Goal: Navigation & Orientation: Understand site structure

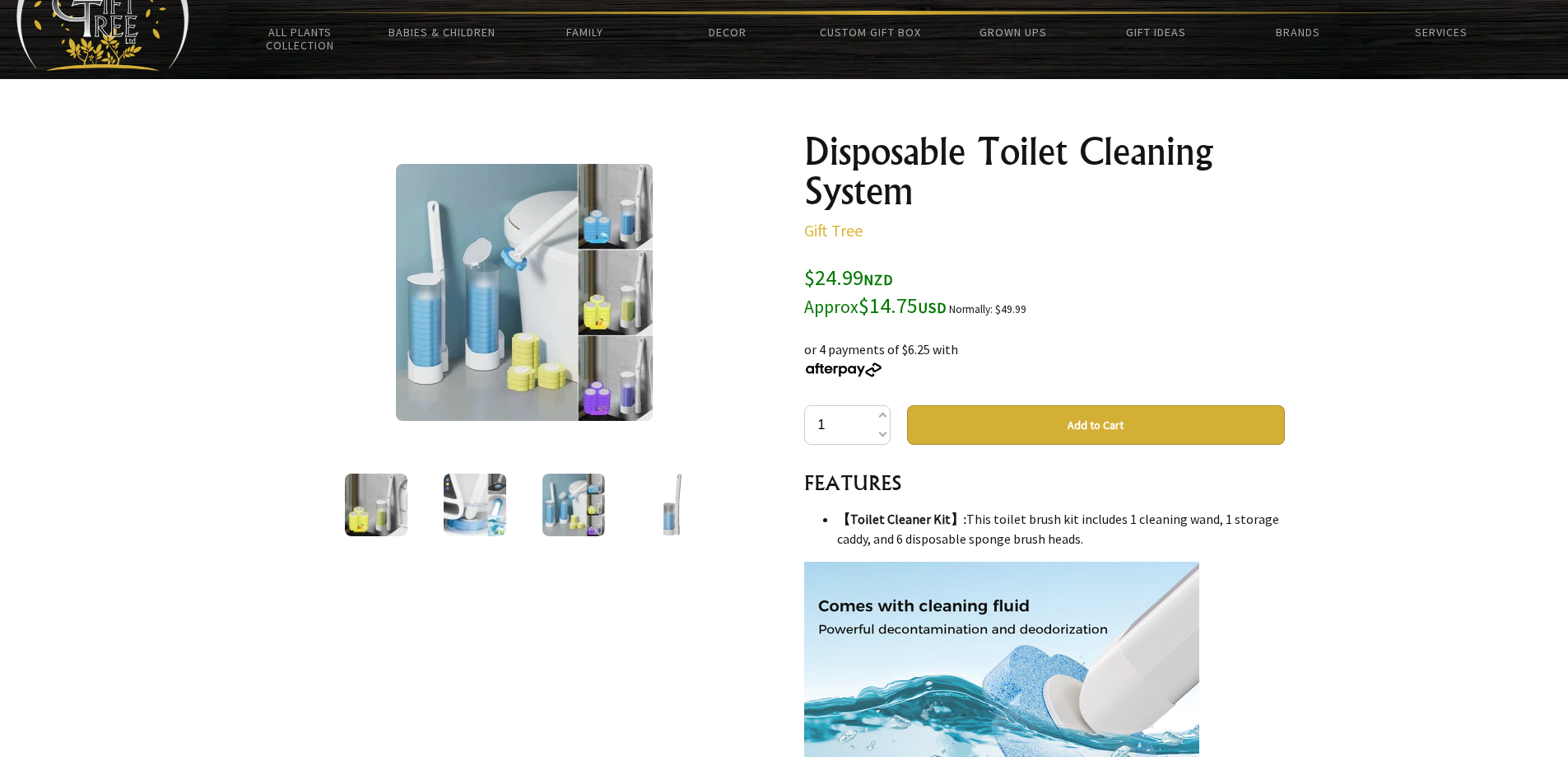
scroll to position [82, 0]
click at [534, 260] on img at bounding box center [524, 292] width 256 height 257
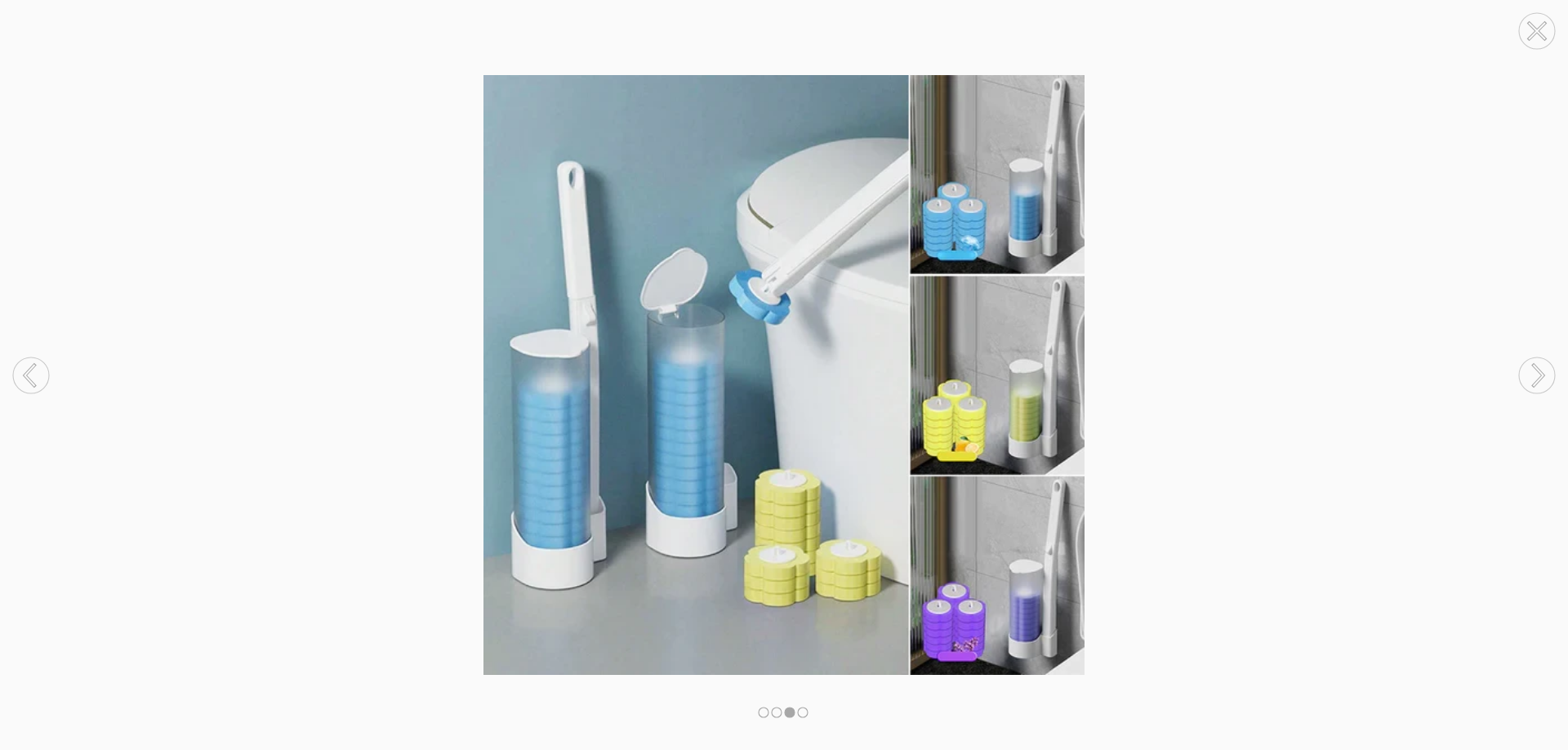
click at [1548, 25] on circle at bounding box center [1537, 31] width 36 height 36
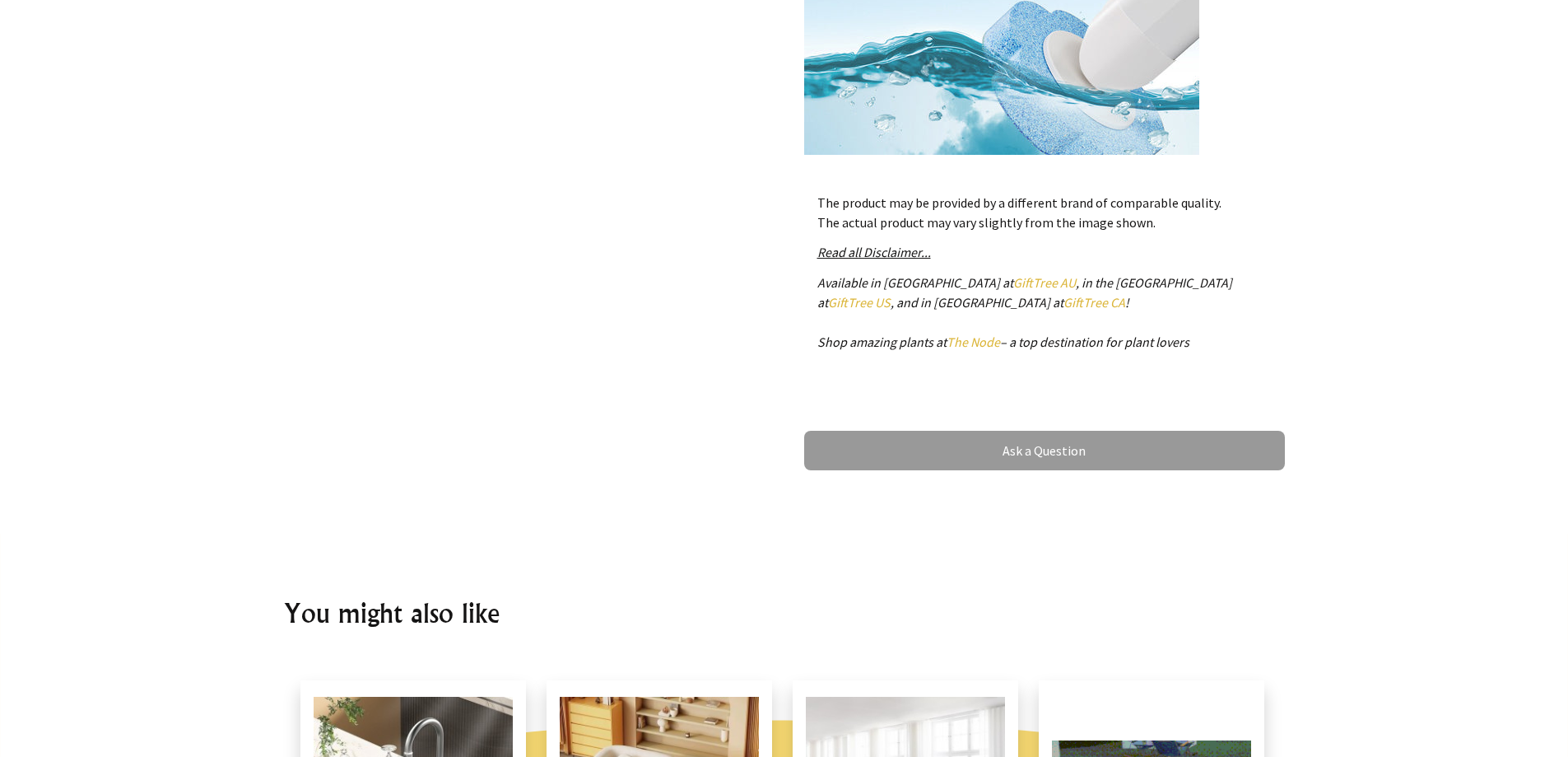
scroll to position [0, 0]
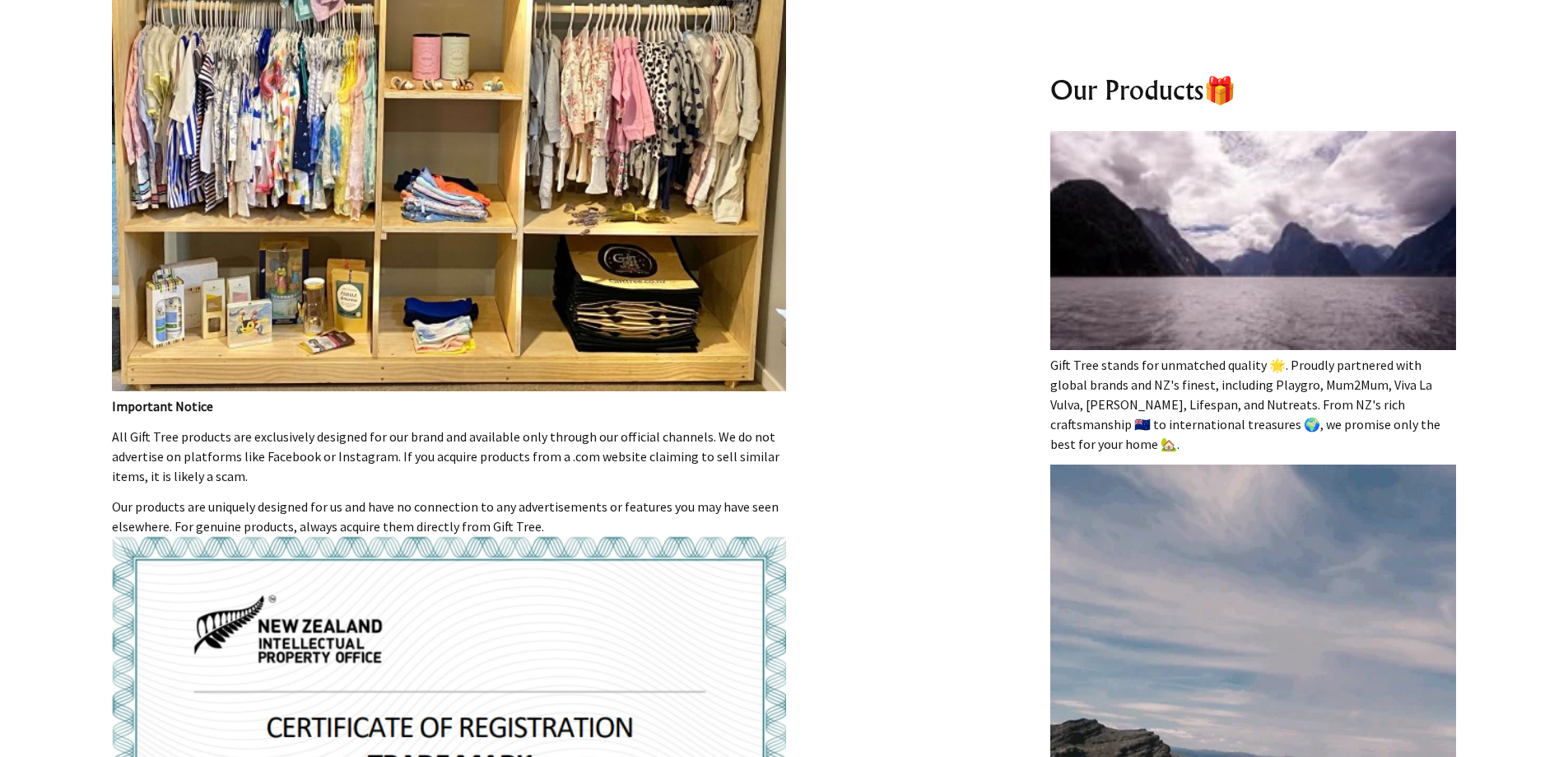
drag, startPoint x: 112, startPoint y: 427, endPoint x: 238, endPoint y: 472, distance: 133.8
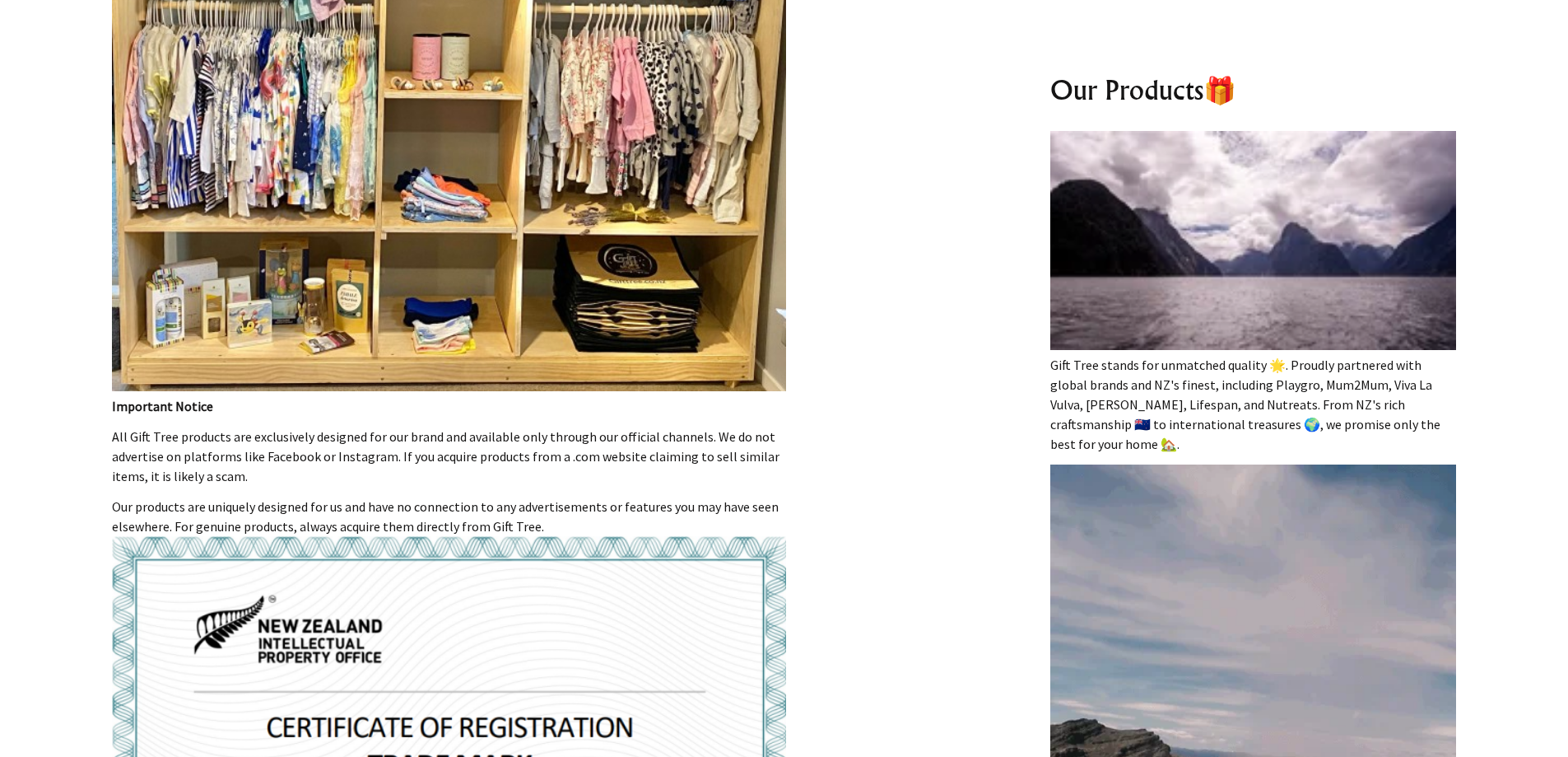
drag, startPoint x: 177, startPoint y: 434, endPoint x: 133, endPoint y: 443, distance: 44.9
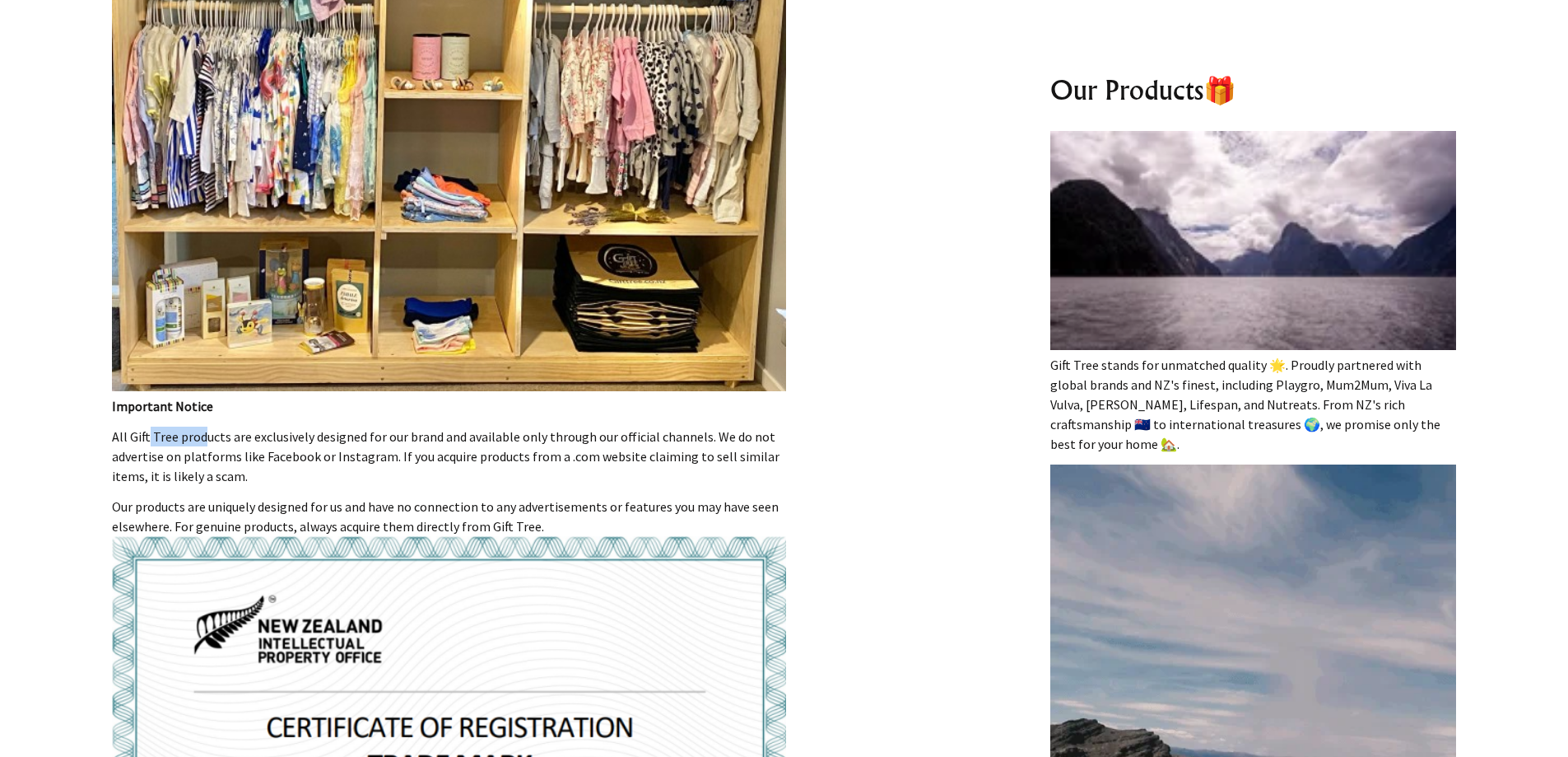
click at [133, 443] on p "All Gift Tree products are exclusively designed for our brand and available onl…" at bounding box center [449, 456] width 673 height 59
